Goal: Transaction & Acquisition: Download file/media

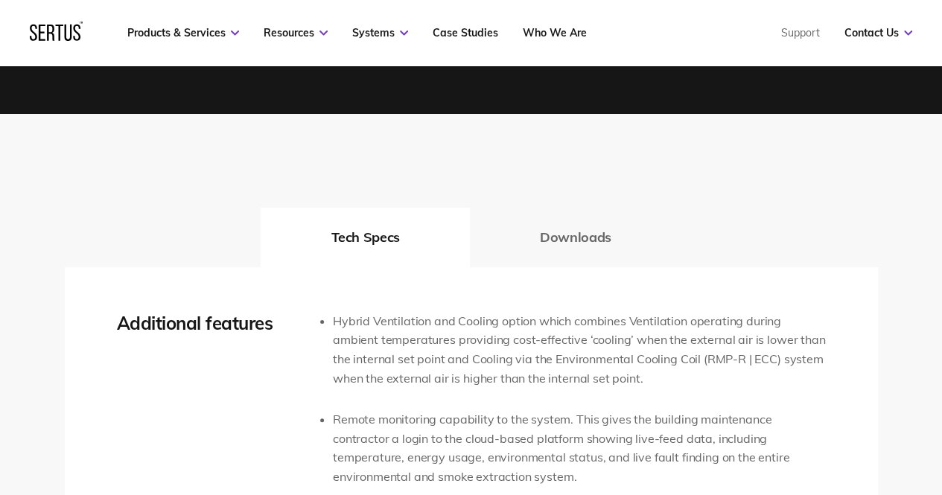
scroll to position [3129, 0]
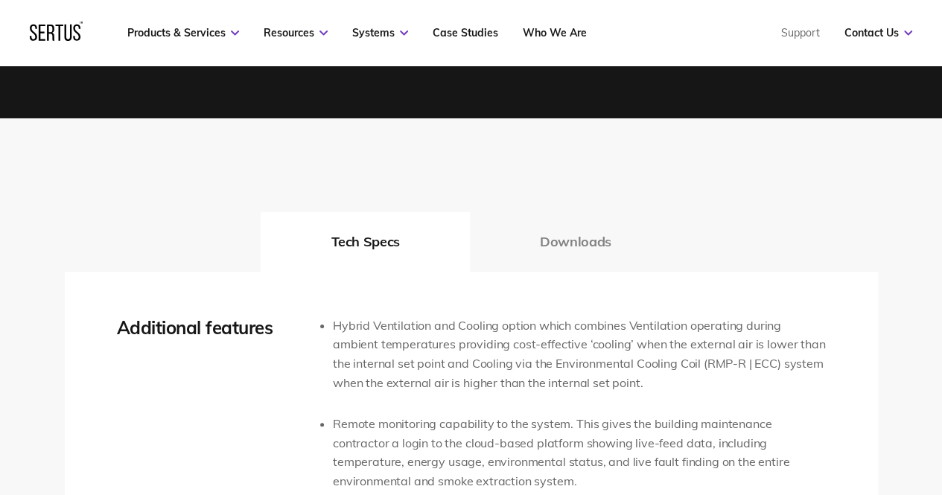
click at [566, 232] on button "Downloads" at bounding box center [576, 242] width 212 height 60
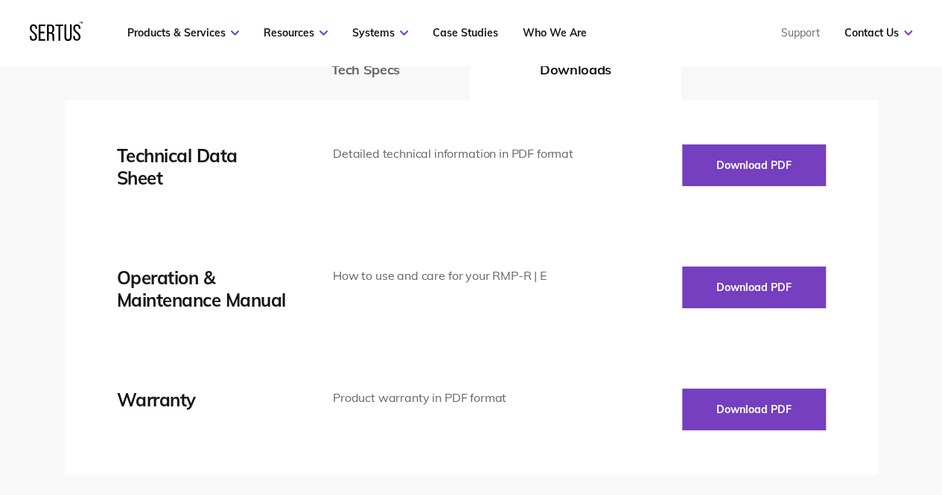
scroll to position [3278, 0]
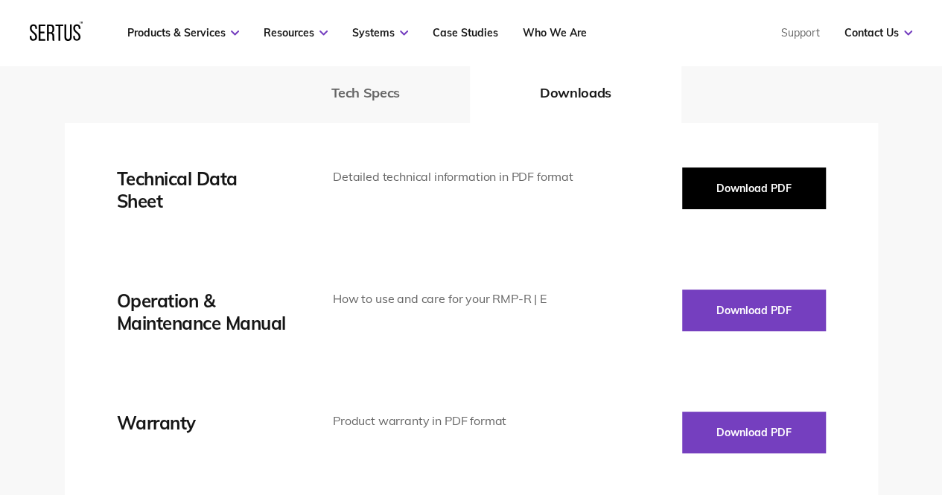
click at [696, 168] on button "Download PDF" at bounding box center [754, 189] width 144 height 42
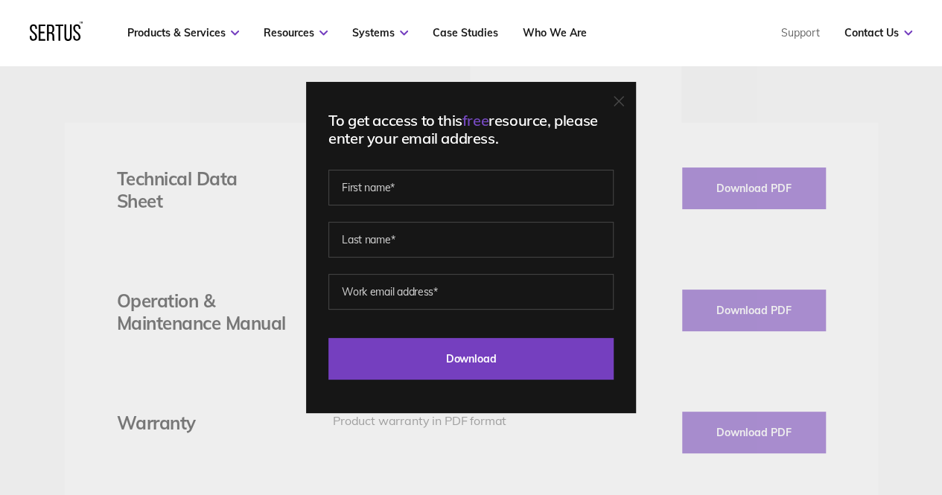
click at [621, 103] on icon at bounding box center [619, 101] width 10 height 10
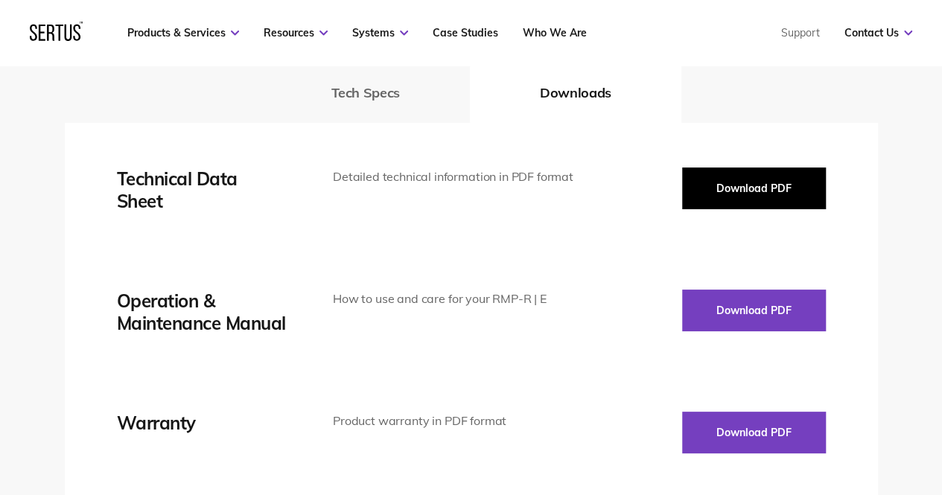
click at [702, 168] on button "Download PDF" at bounding box center [754, 189] width 144 height 42
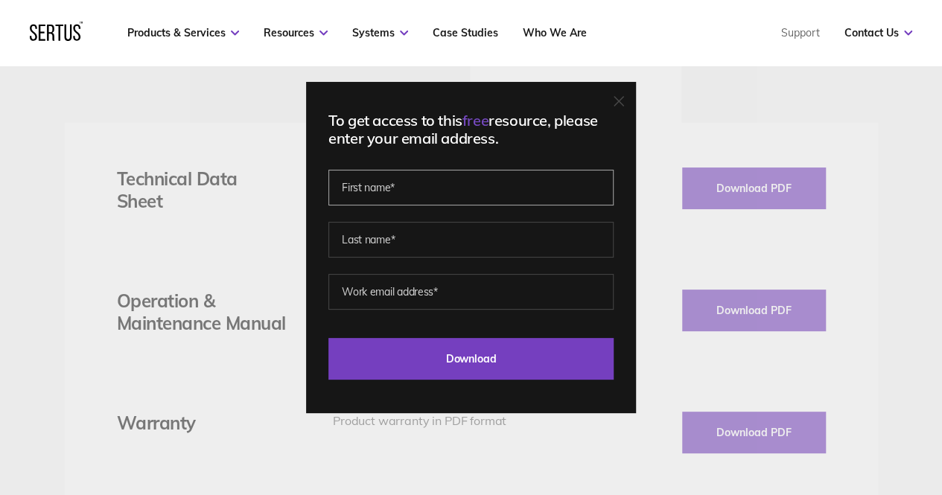
click at [484, 182] on input "text" at bounding box center [471, 188] width 285 height 36
type input "[PERSON_NAME]"
drag, startPoint x: 408, startPoint y: 241, endPoint x: 435, endPoint y: 254, distance: 29.7
click at [408, 241] on input "text" at bounding box center [471, 240] width 285 height 36
type input "Elrouby"
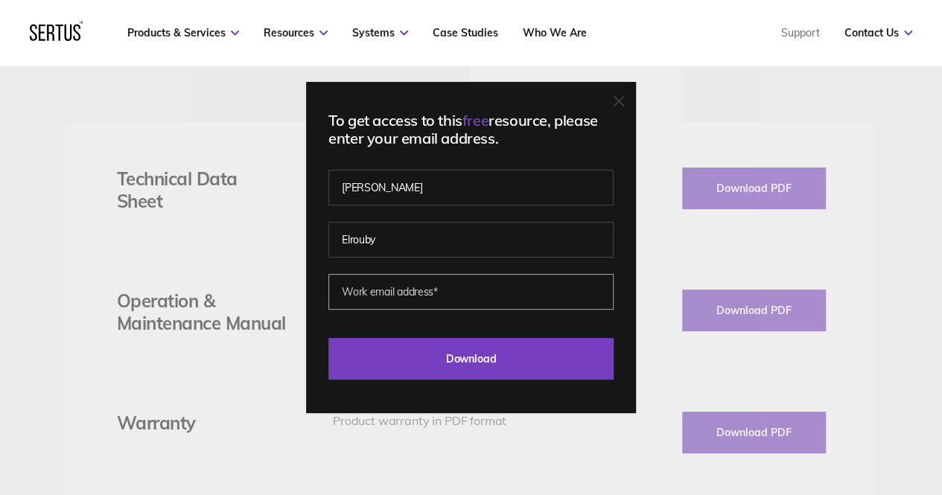
click at [465, 302] on input "email" at bounding box center [471, 292] width 285 height 36
type input "[EMAIL_ADDRESS][DOMAIN_NAME]"
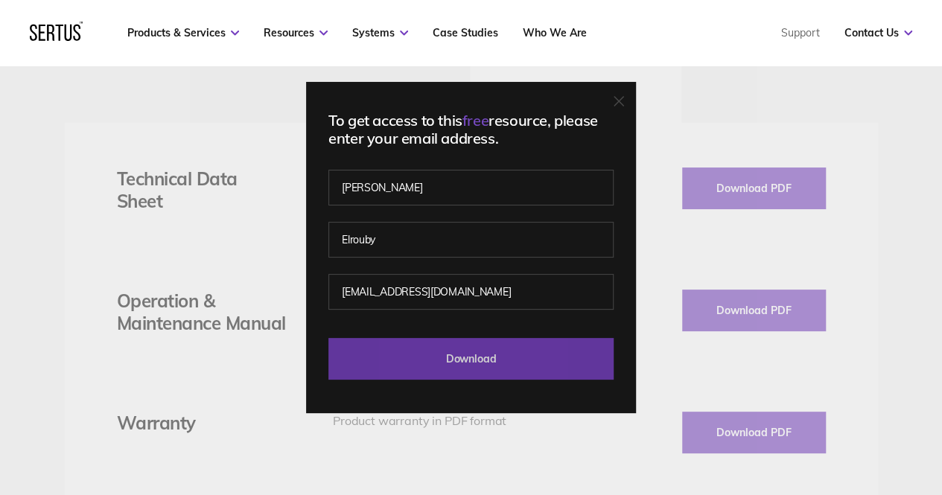
click at [474, 350] on input "Download" at bounding box center [471, 359] width 285 height 42
